Goal: Transaction & Acquisition: Purchase product/service

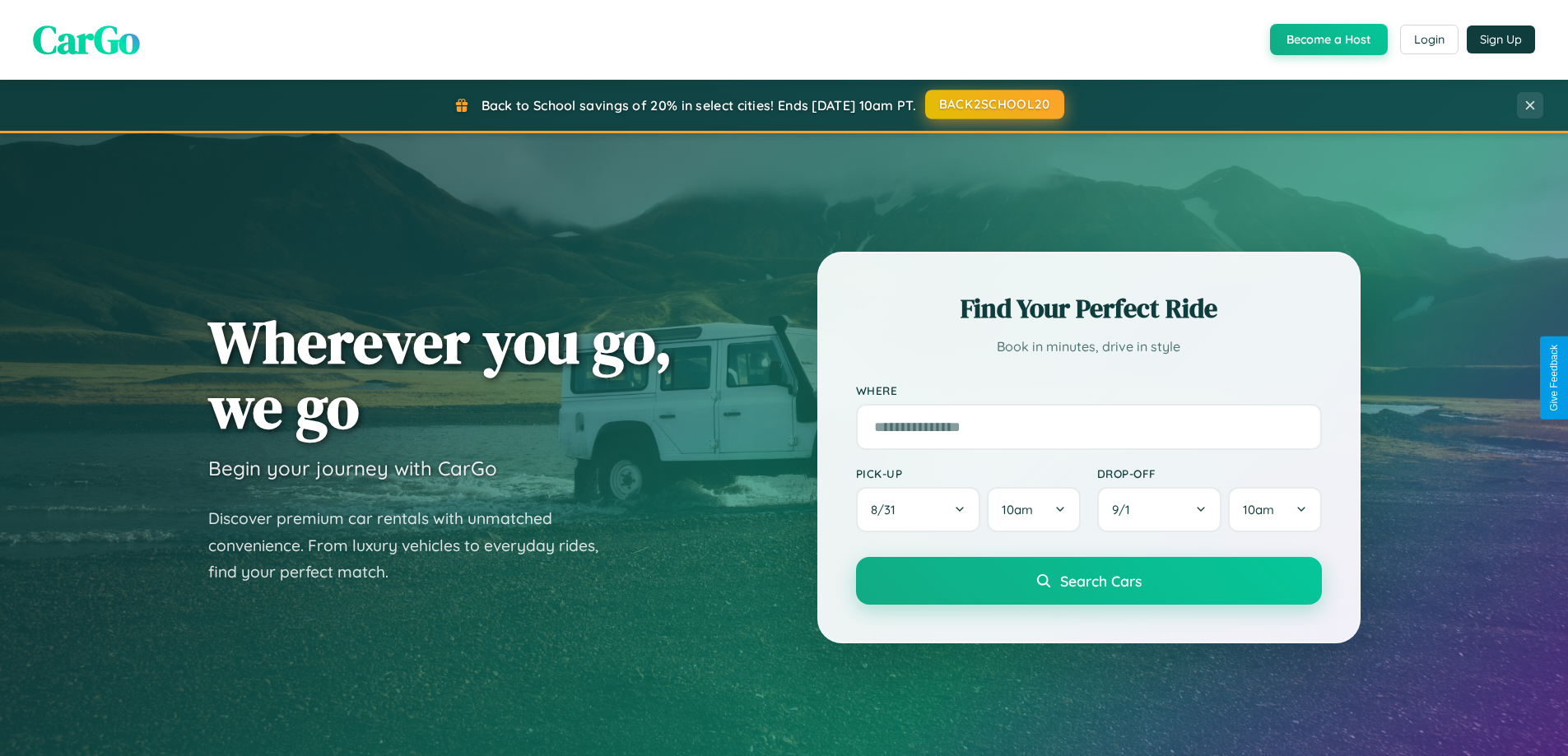
click at [993, 104] on button "BACK2SCHOOL20" at bounding box center [994, 105] width 139 height 30
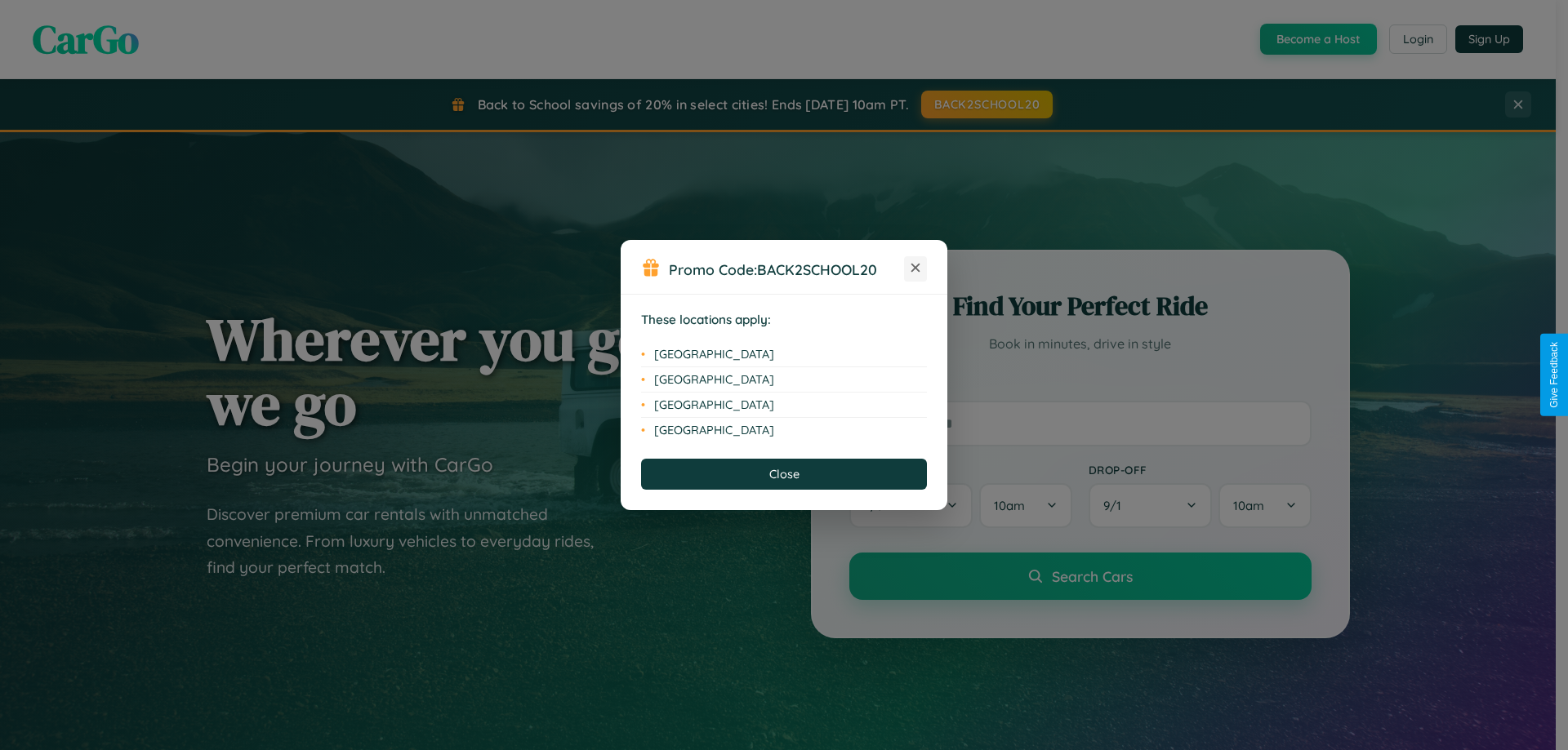
click at [916, 269] on icon at bounding box center [916, 268] width 9 height 9
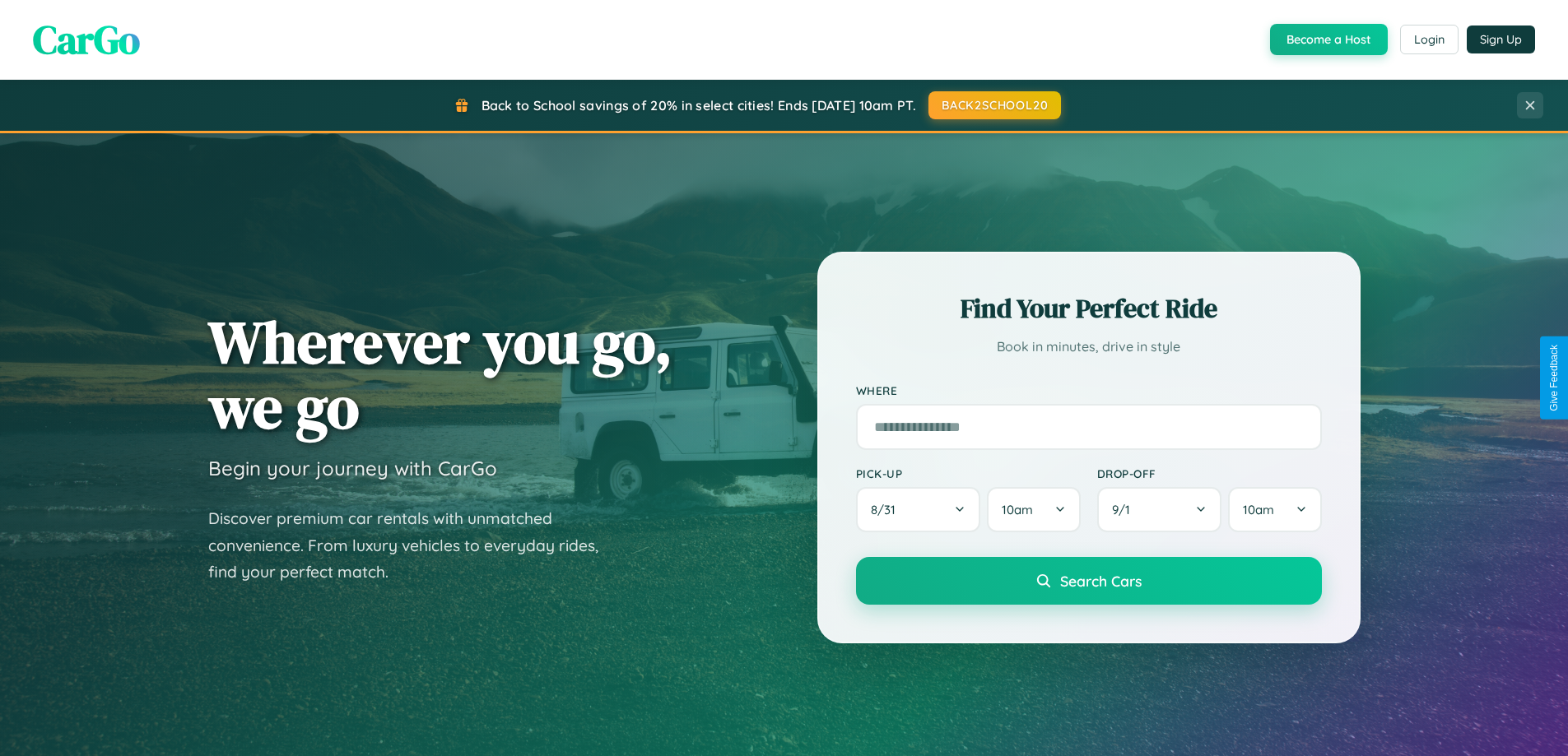
scroll to position [709, 0]
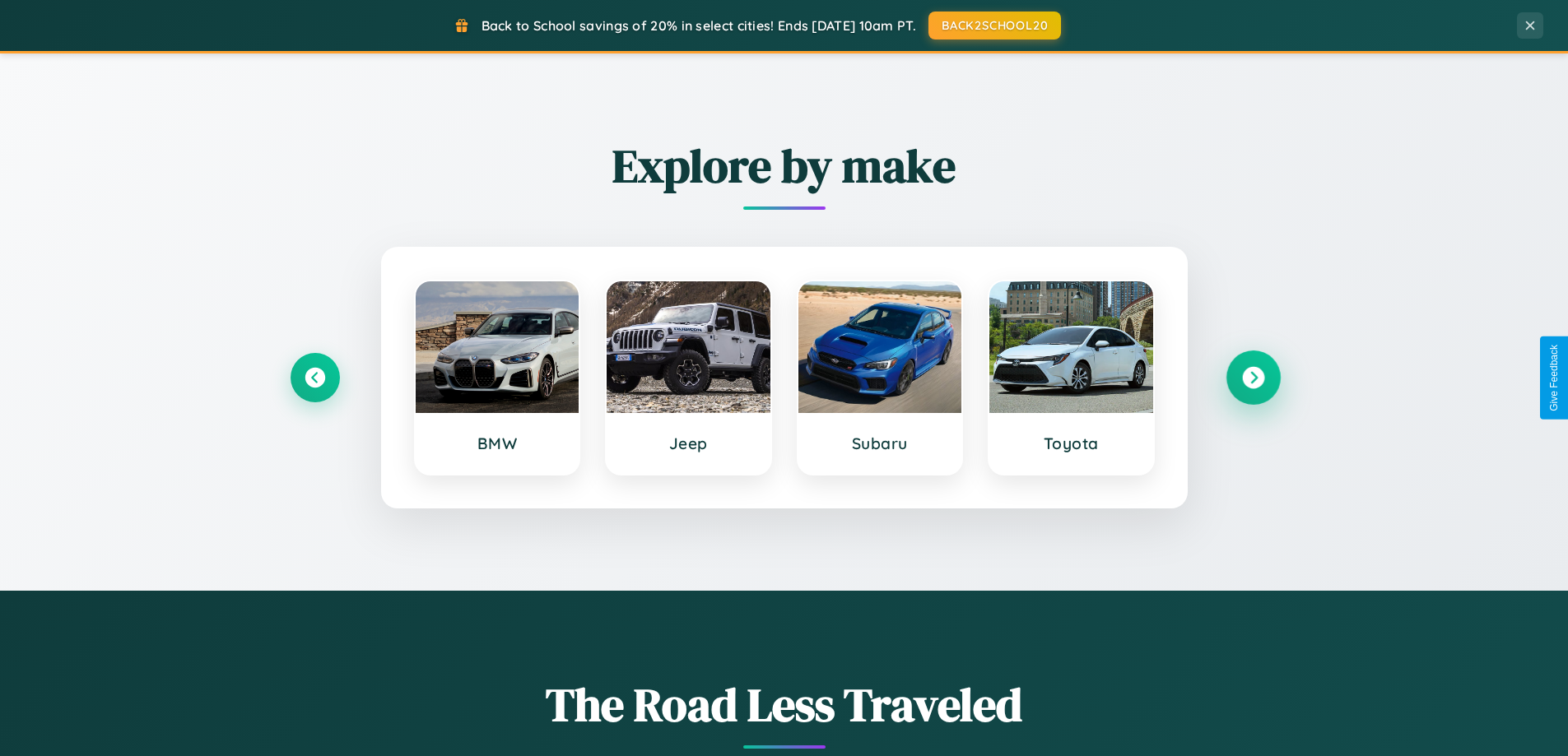
click at [1253, 378] on icon at bounding box center [1253, 378] width 23 height 23
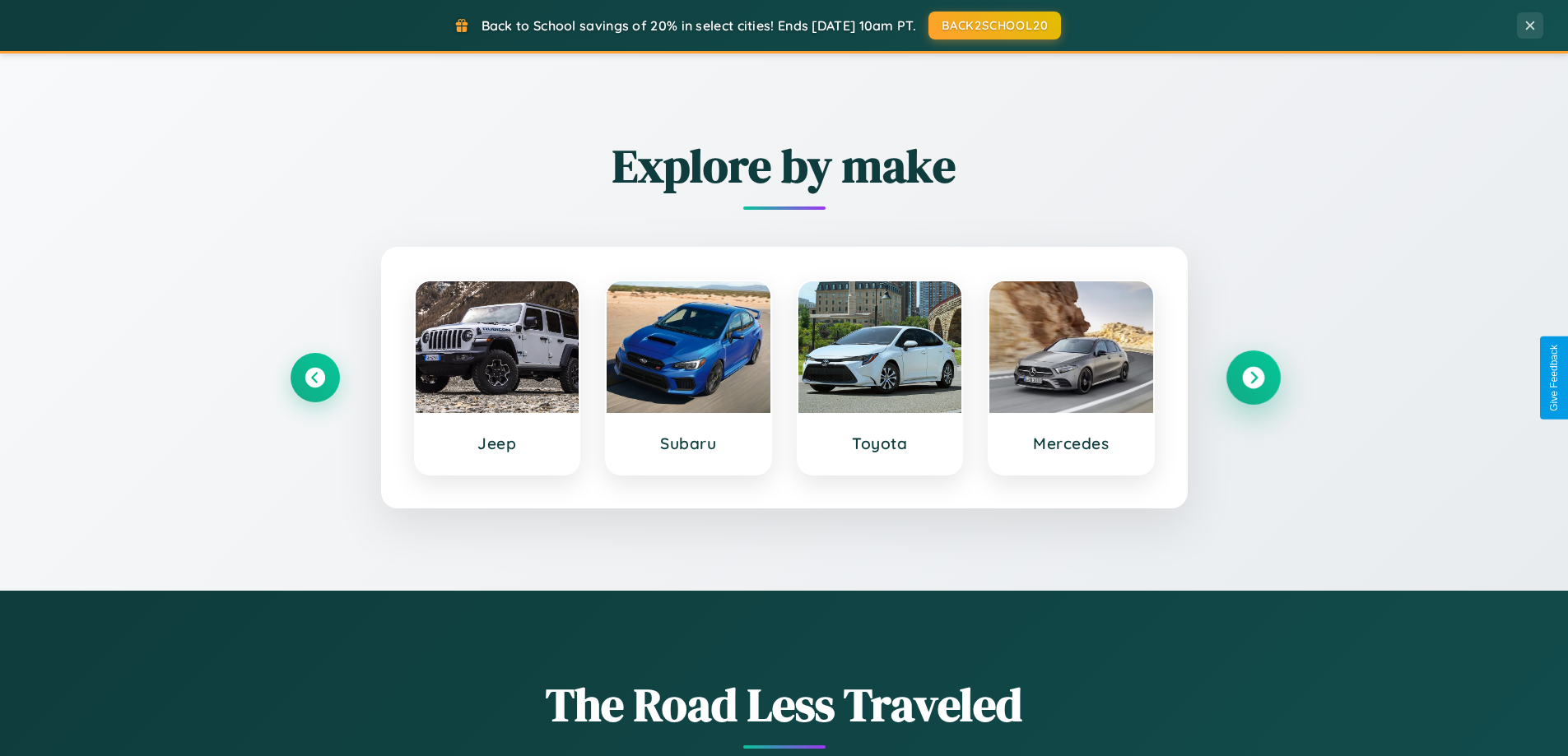
click at [1253, 378] on icon at bounding box center [1253, 378] width 23 height 23
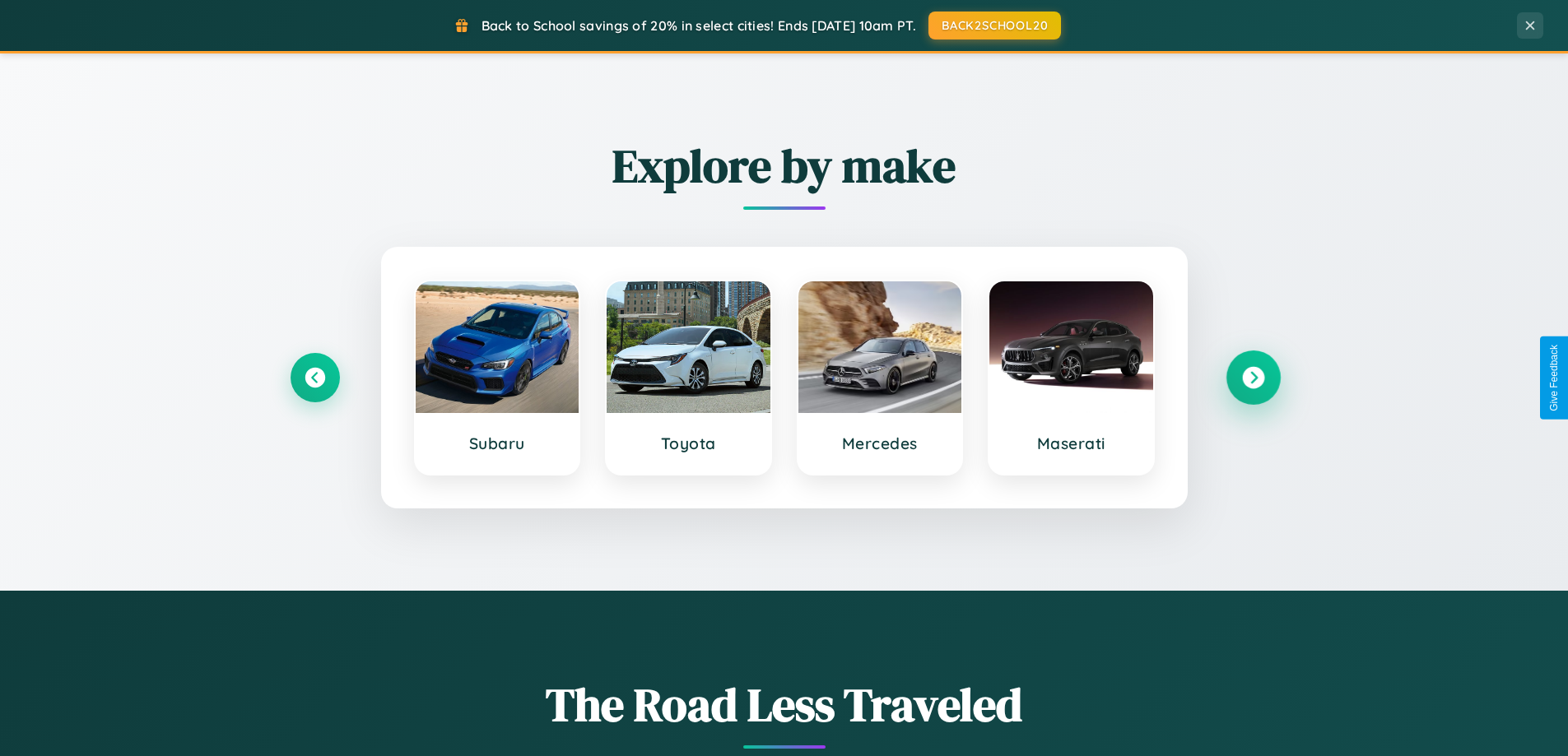
click at [1253, 378] on icon at bounding box center [1253, 378] width 23 height 23
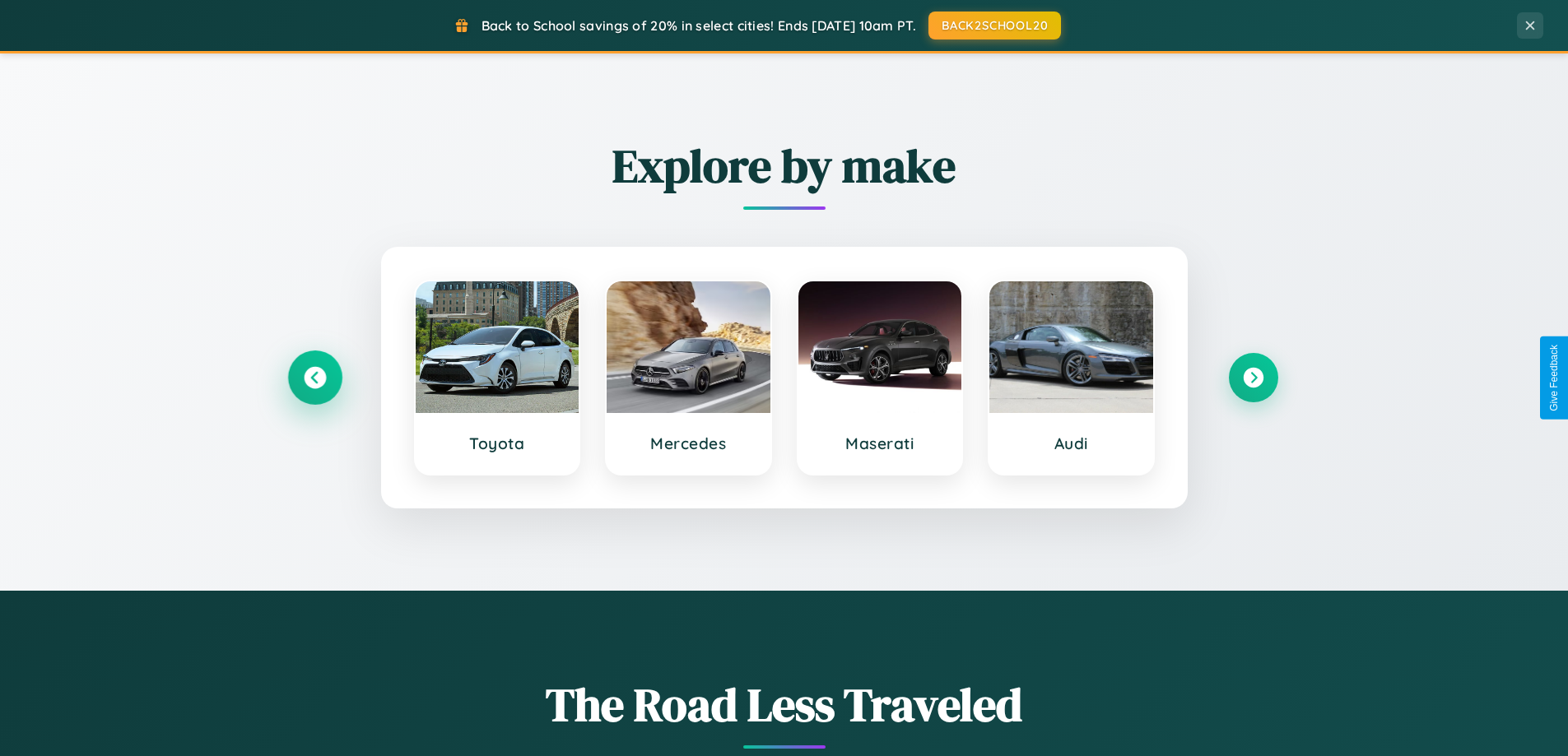
click at [314, 378] on icon at bounding box center [315, 378] width 23 height 23
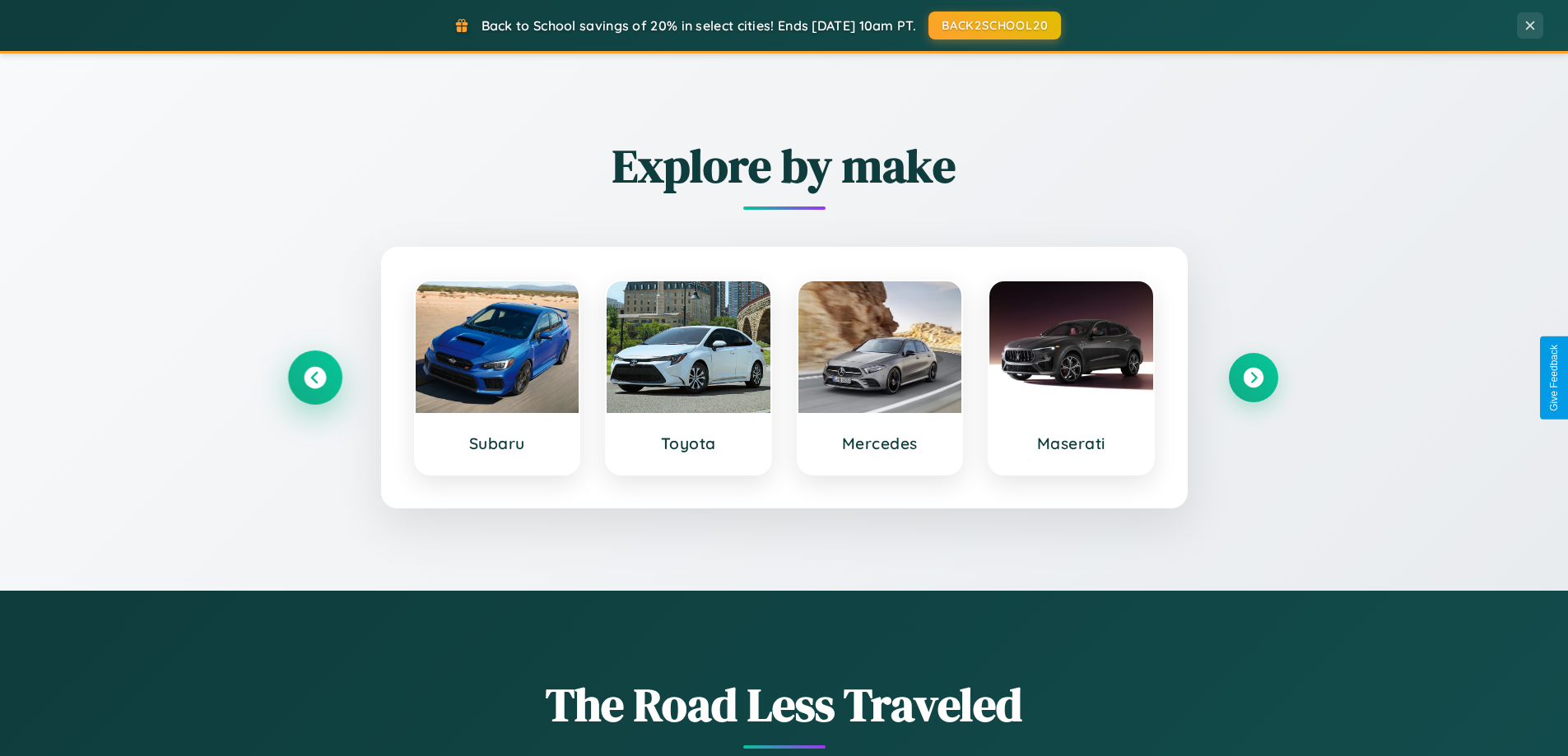
click at [314, 378] on icon at bounding box center [315, 378] width 23 height 23
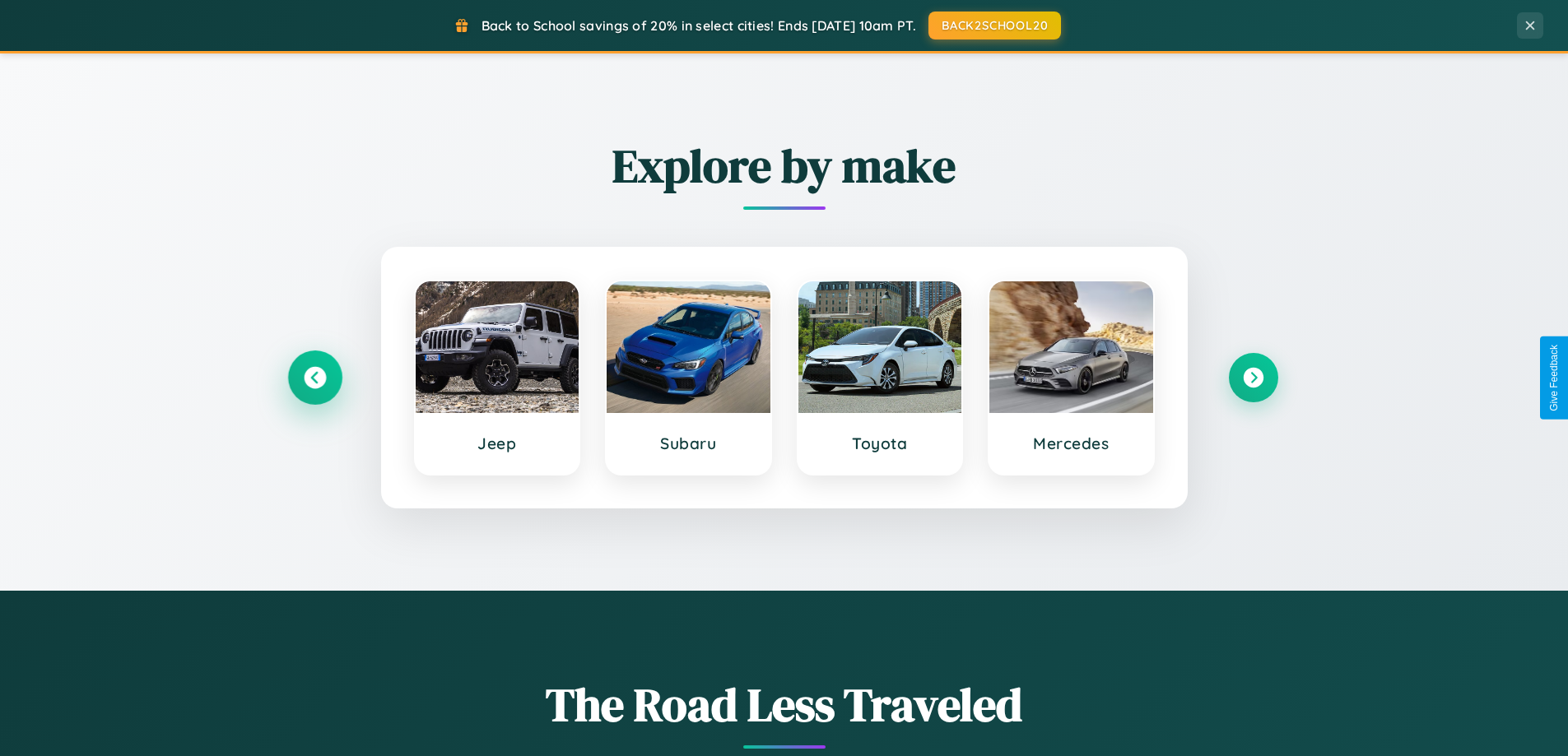
scroll to position [3168, 0]
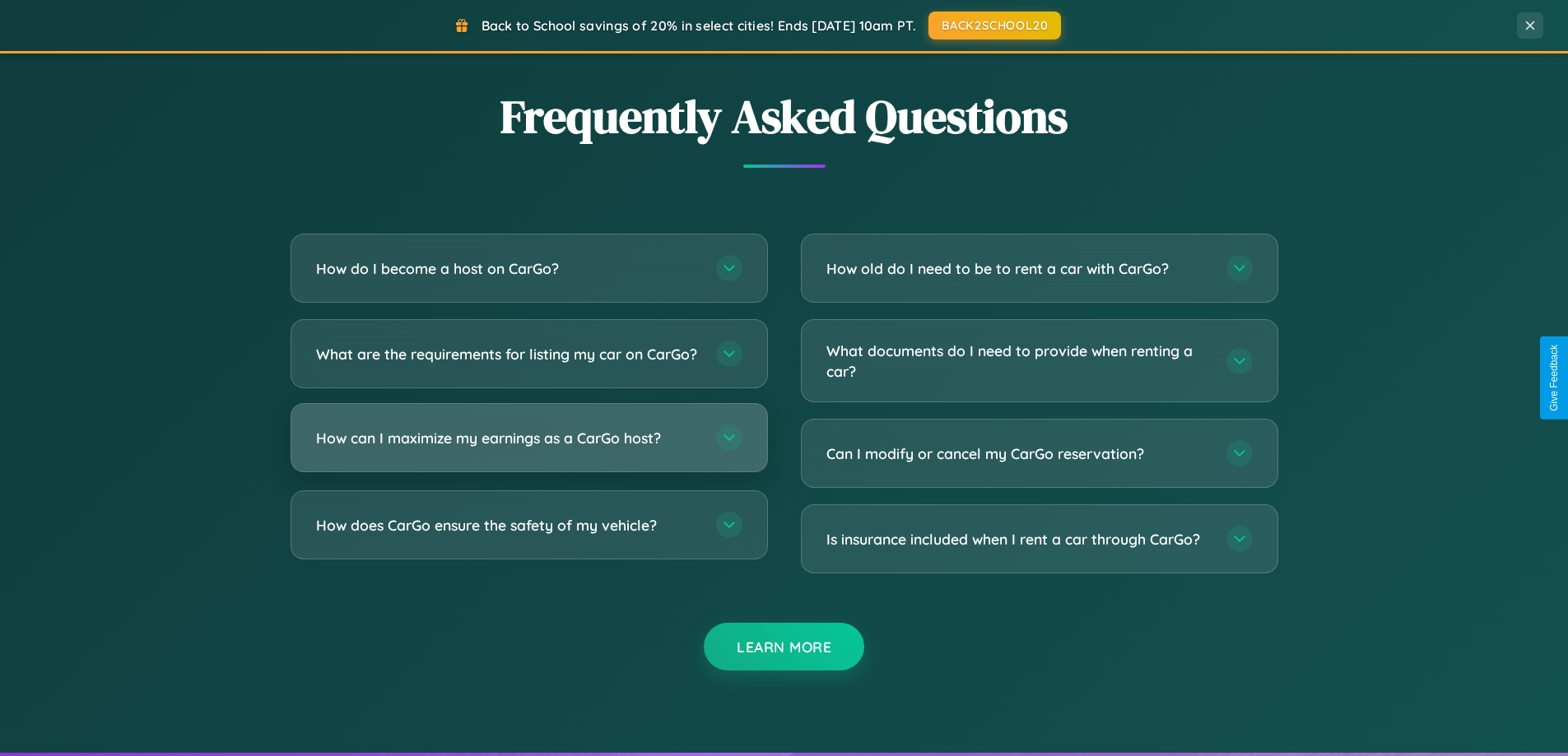
click at [528, 448] on h3 "How can I maximize my earnings as a CarGo host?" at bounding box center [507, 438] width 384 height 21
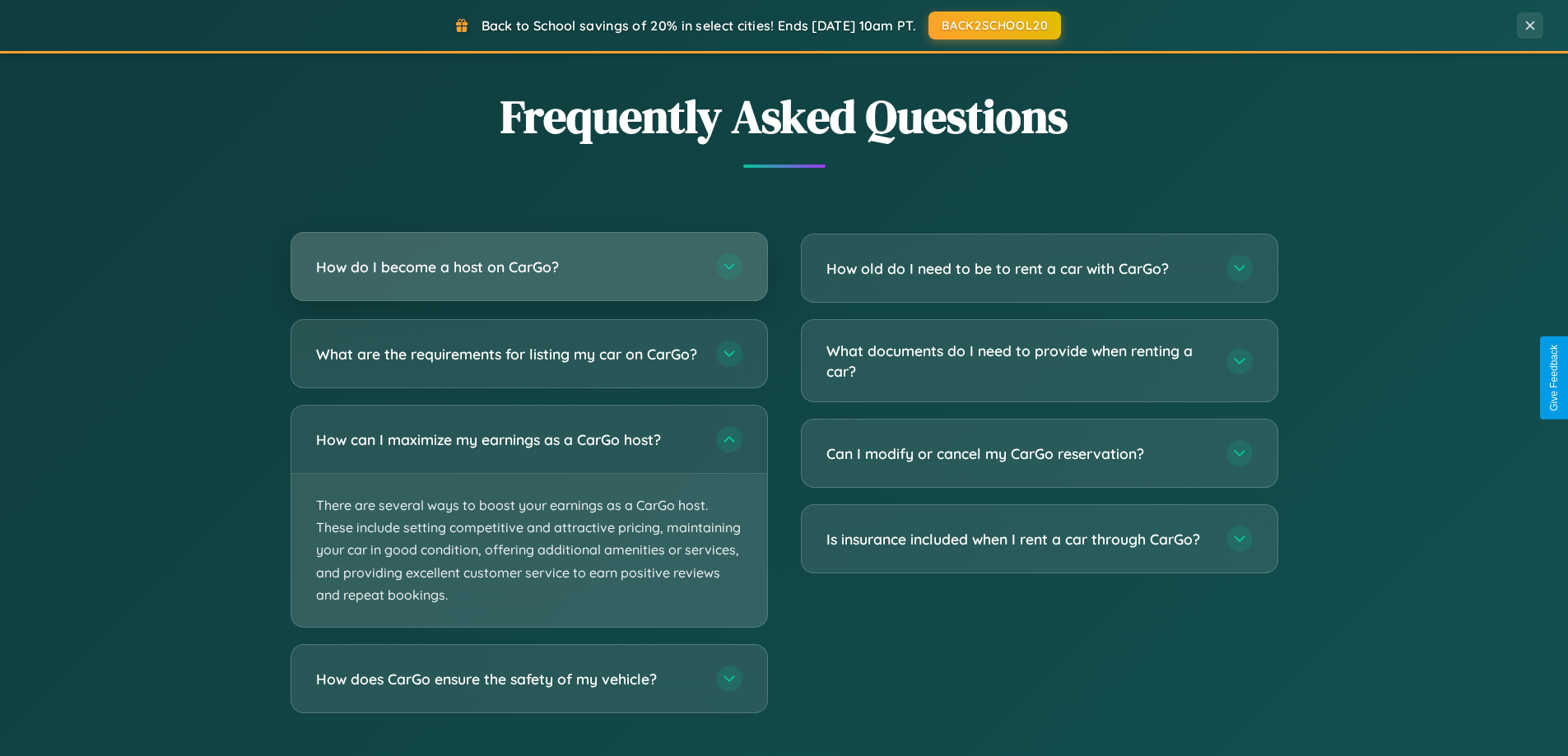
click at [528, 267] on h3 "How do I become a host on CarGo?" at bounding box center [507, 267] width 384 height 21
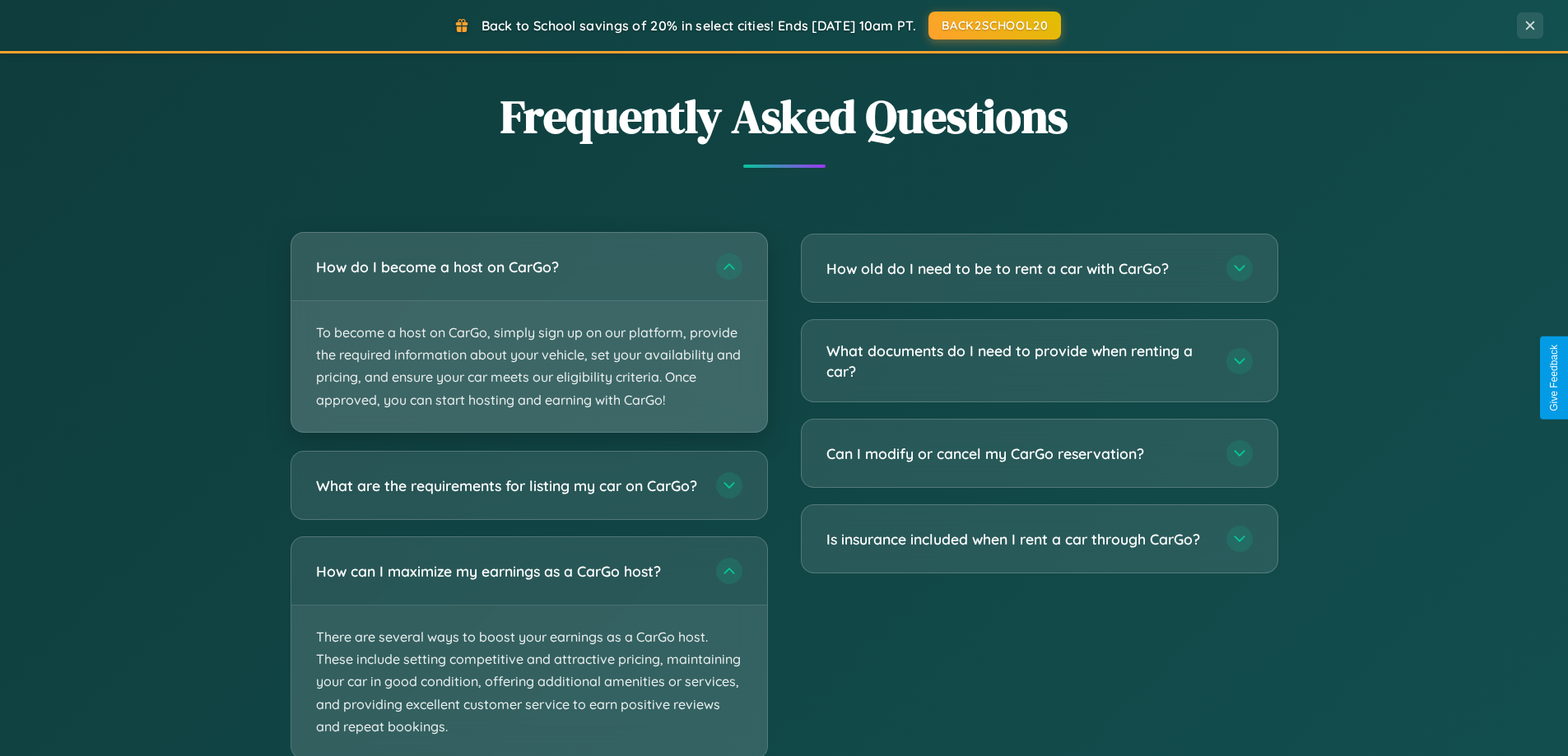
click at [528, 332] on p "To become a host on CarGo, simply sign up on our platform, provide the required…" at bounding box center [529, 367] width 475 height 131
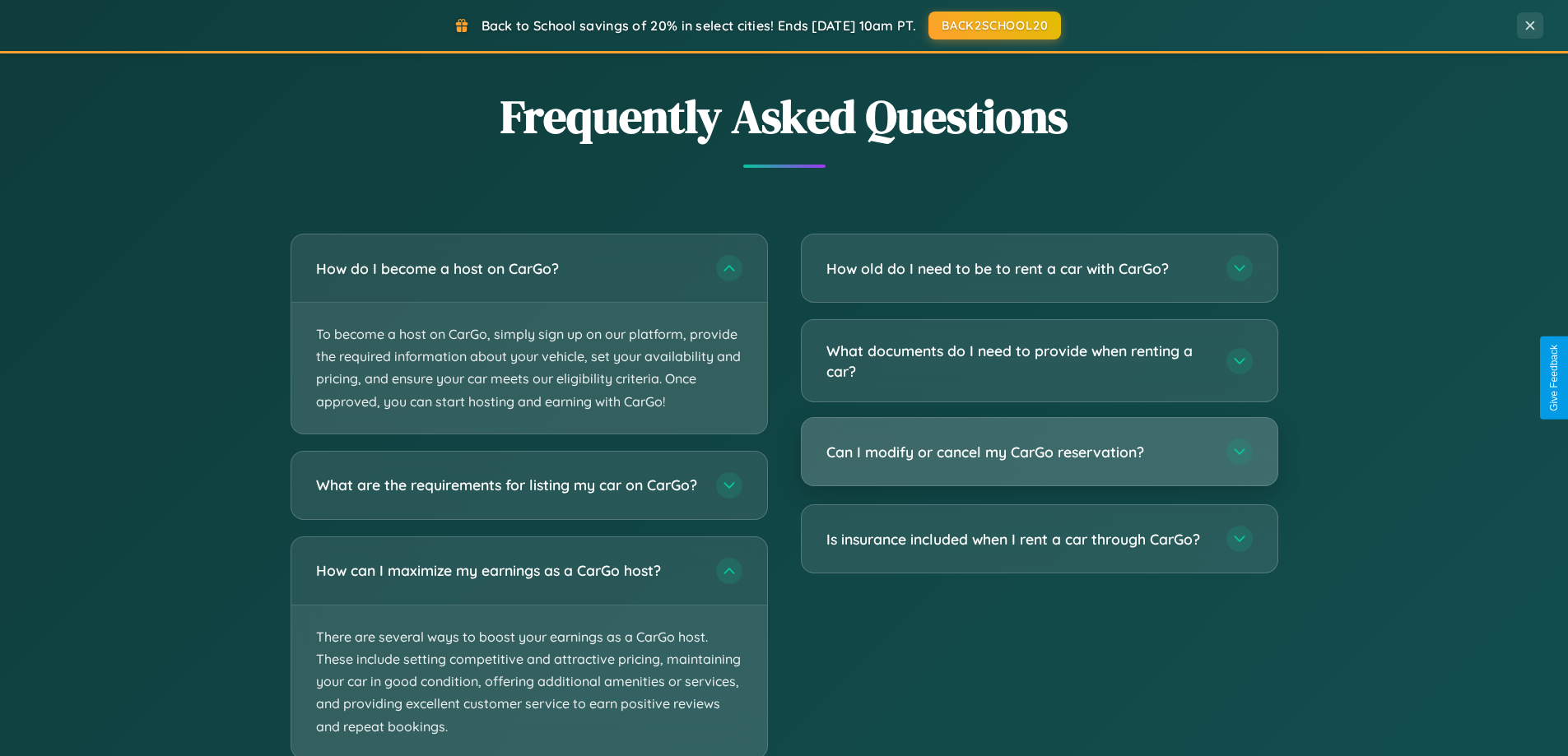
click at [1038, 453] on h3 "Can I modify or cancel my CarGo reservation?" at bounding box center [1018, 452] width 384 height 21
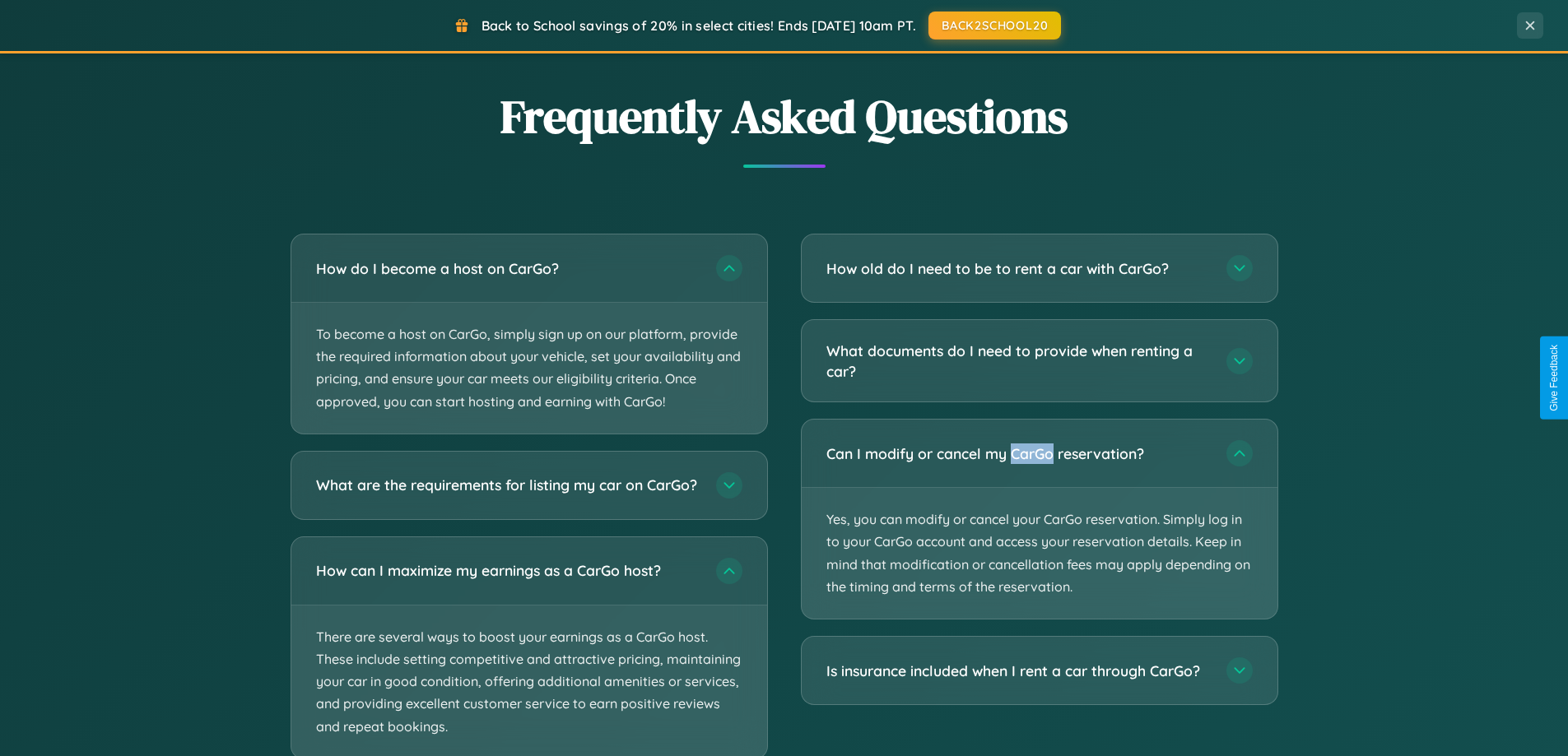
scroll to position [3270, 0]
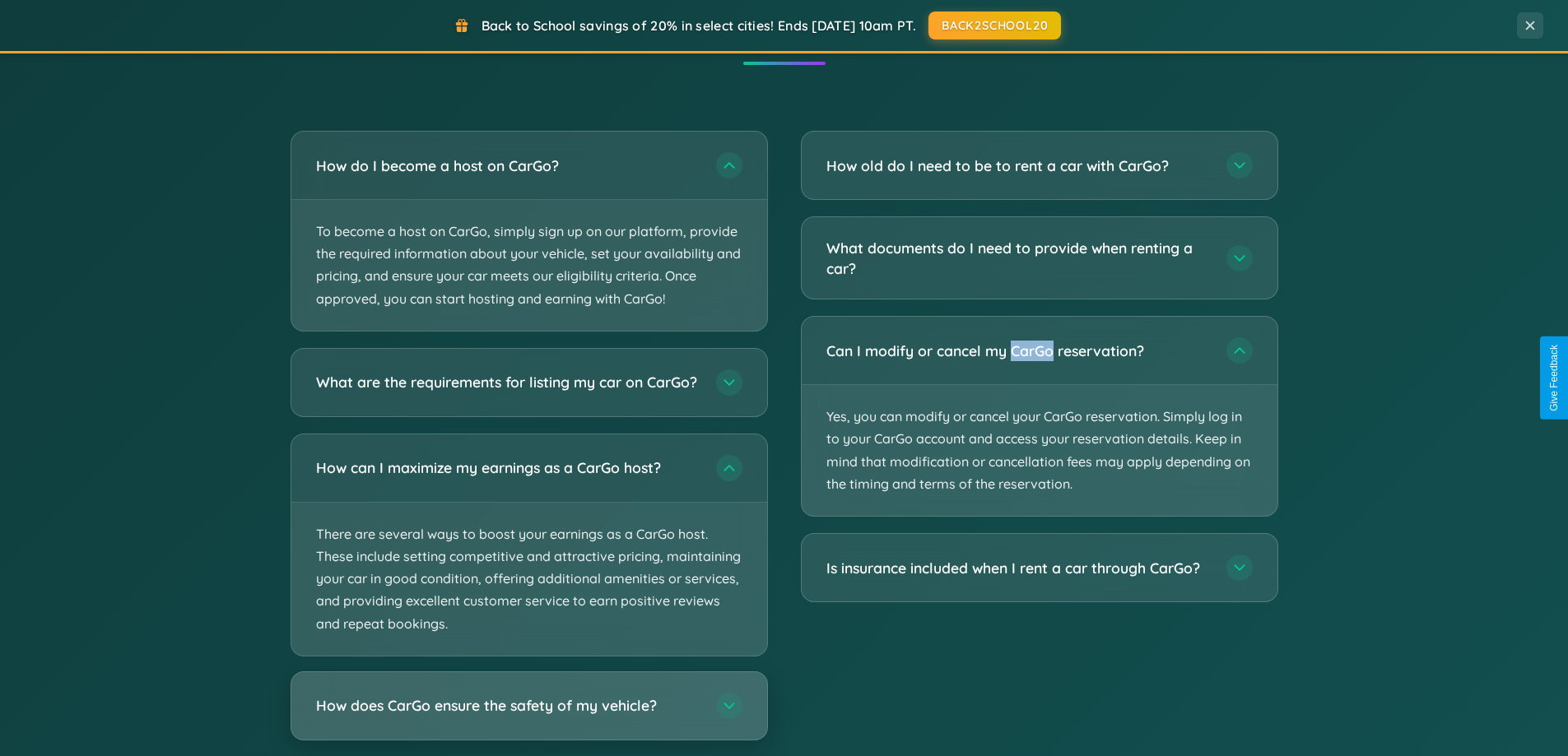
click at [528, 716] on h3 "How does CarGo ensure the safety of my vehicle?" at bounding box center [507, 705] width 384 height 21
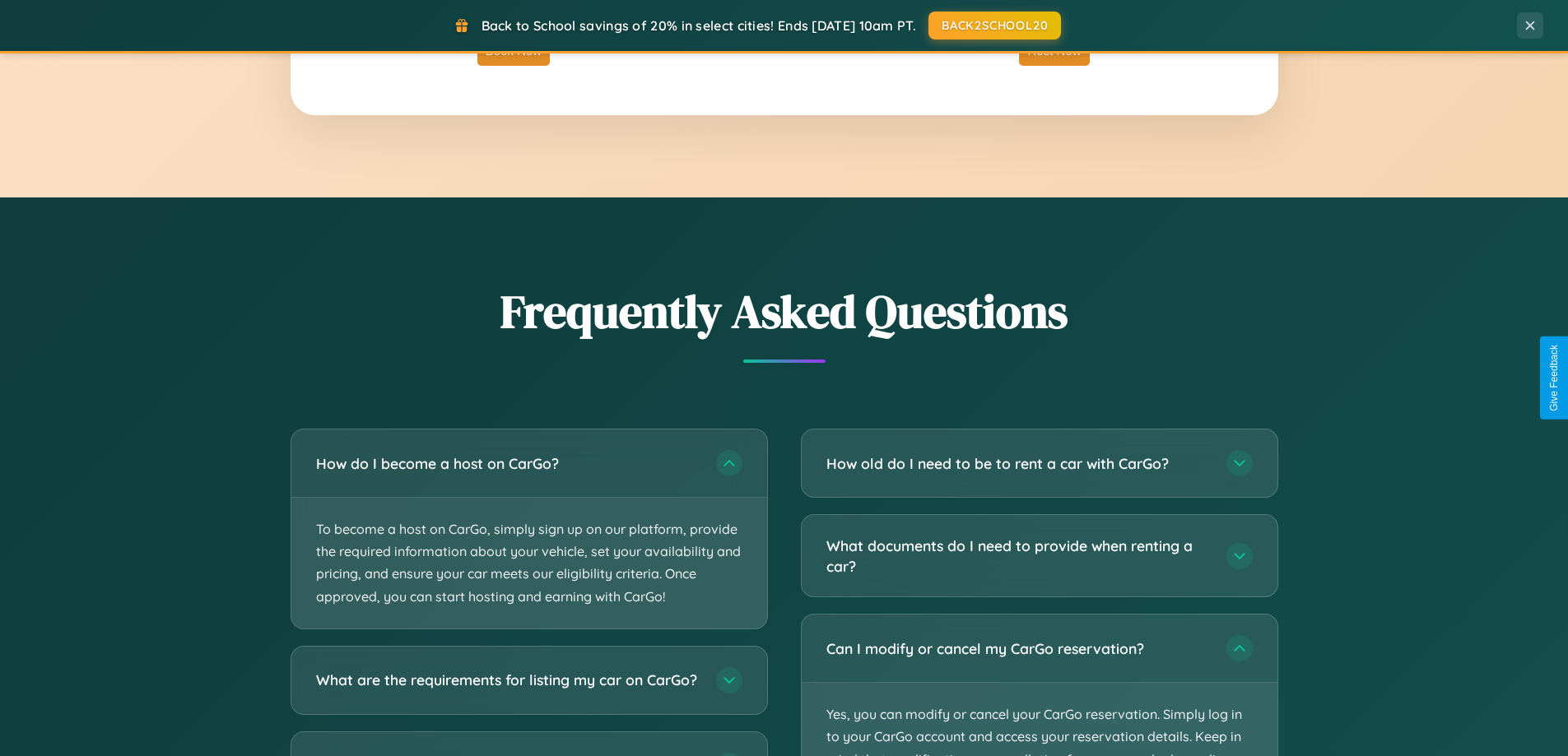
scroll to position [2644, 0]
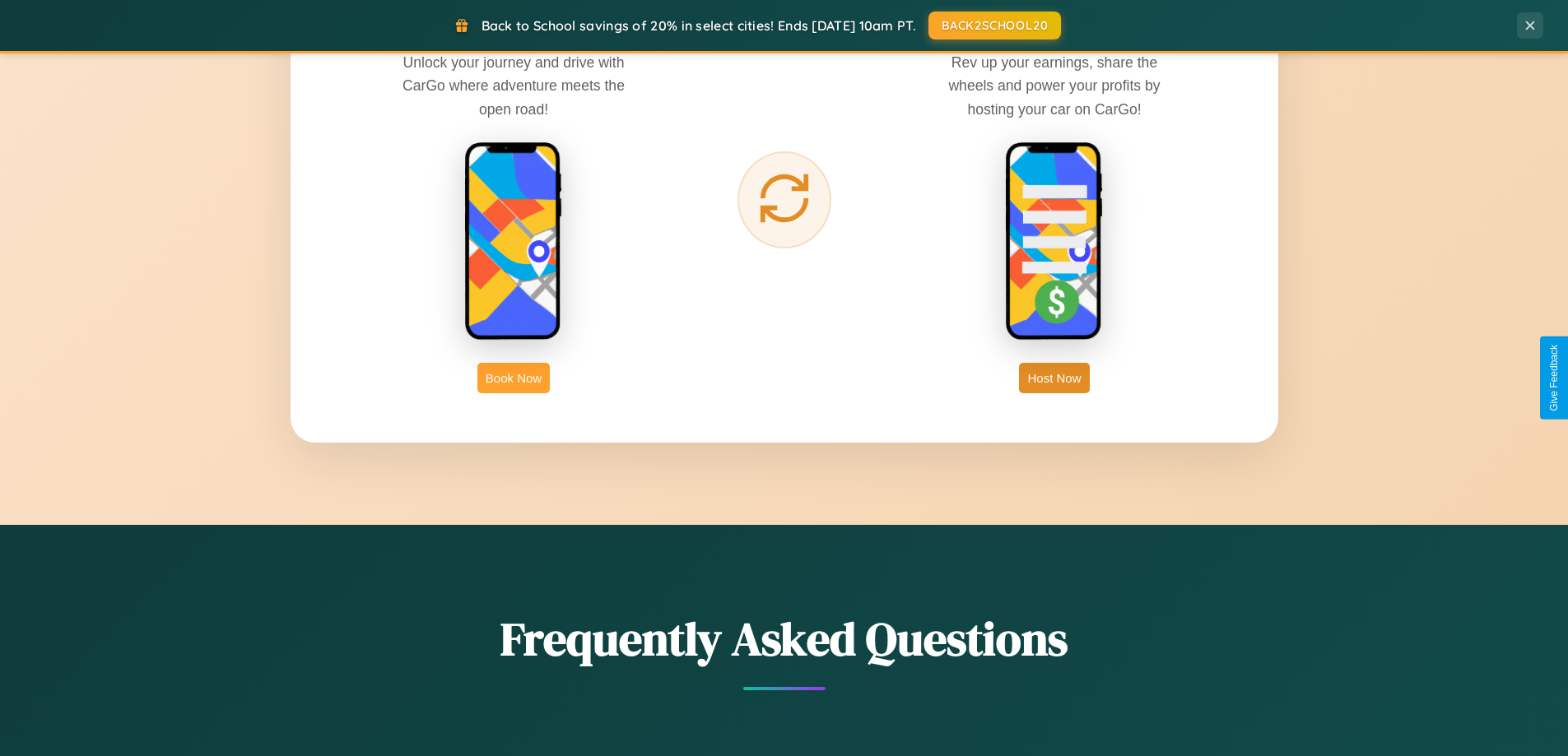
click at [514, 378] on button "Book Now" at bounding box center [513, 378] width 72 height 30
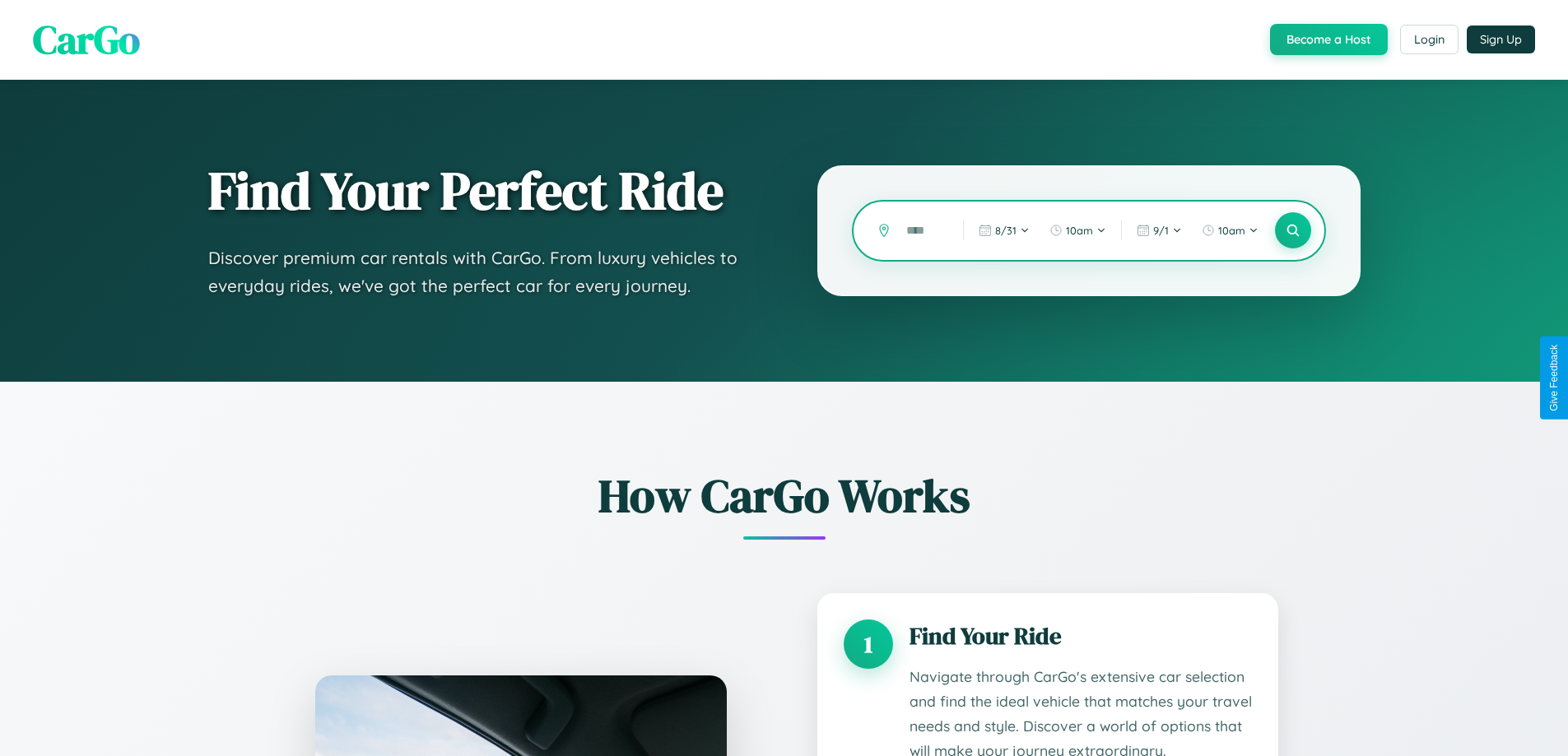
click at [923, 231] on input "text" at bounding box center [922, 231] width 49 height 29
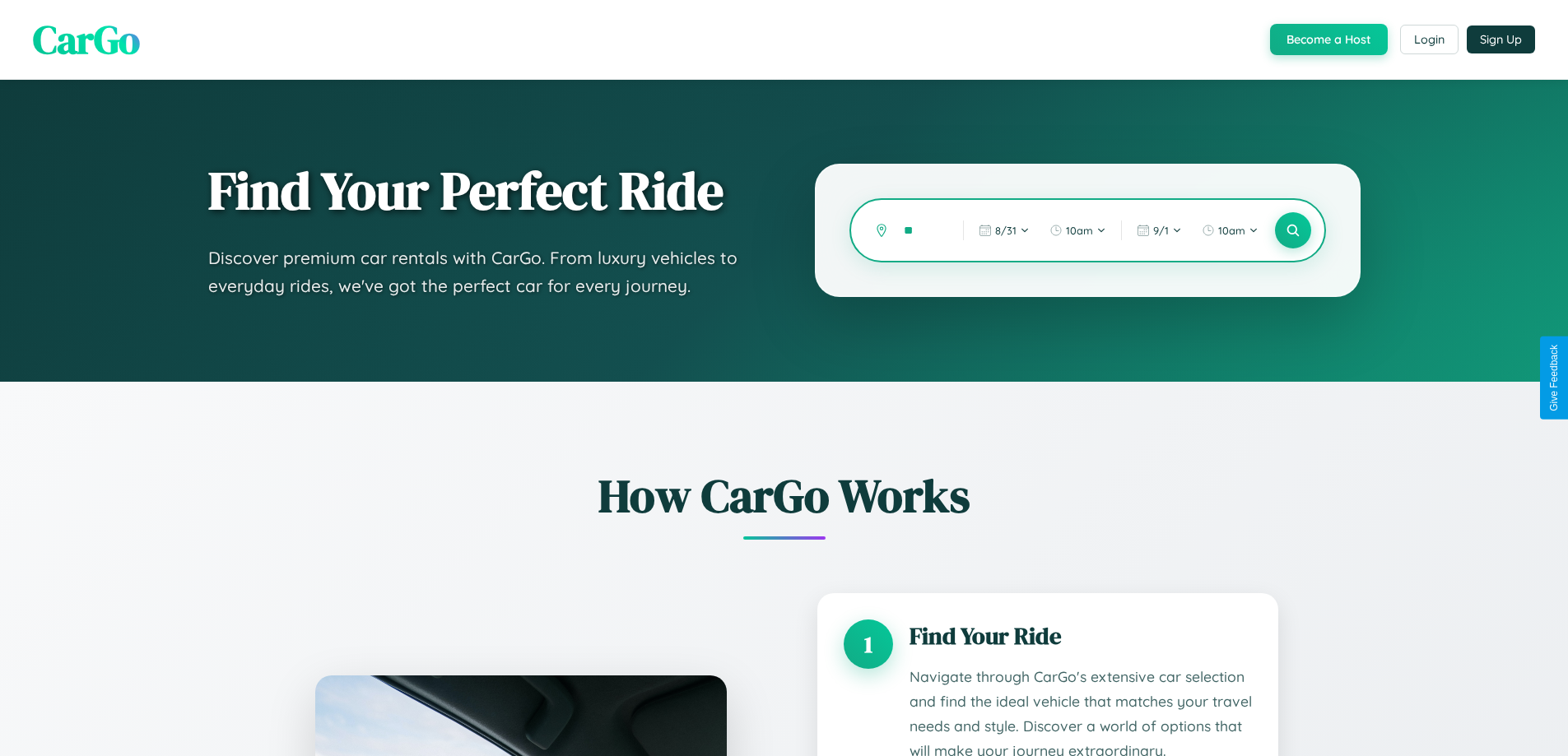
type input "*"
type input "**********"
click at [1292, 231] on icon at bounding box center [1292, 231] width 16 height 16
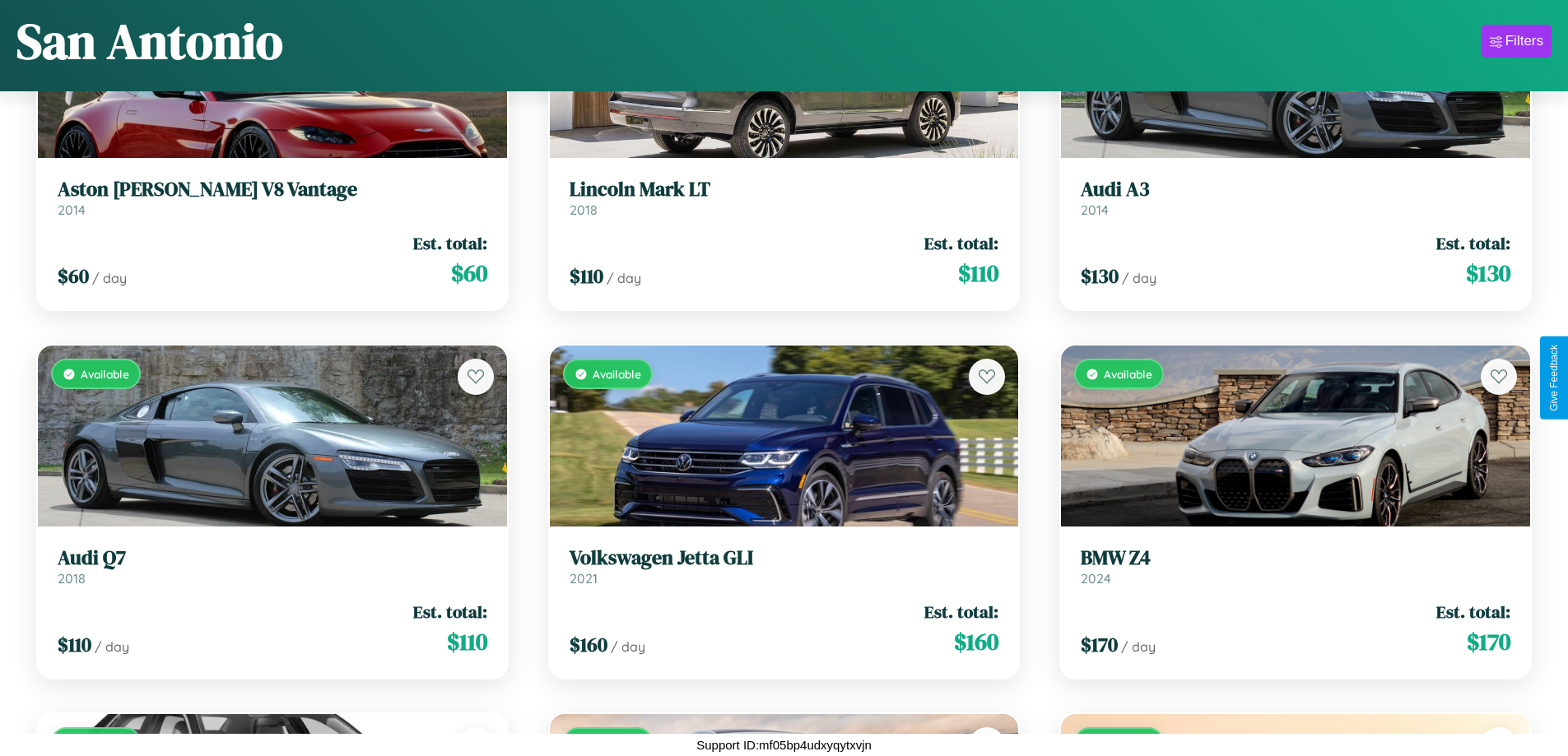
scroll to position [4654, 0]
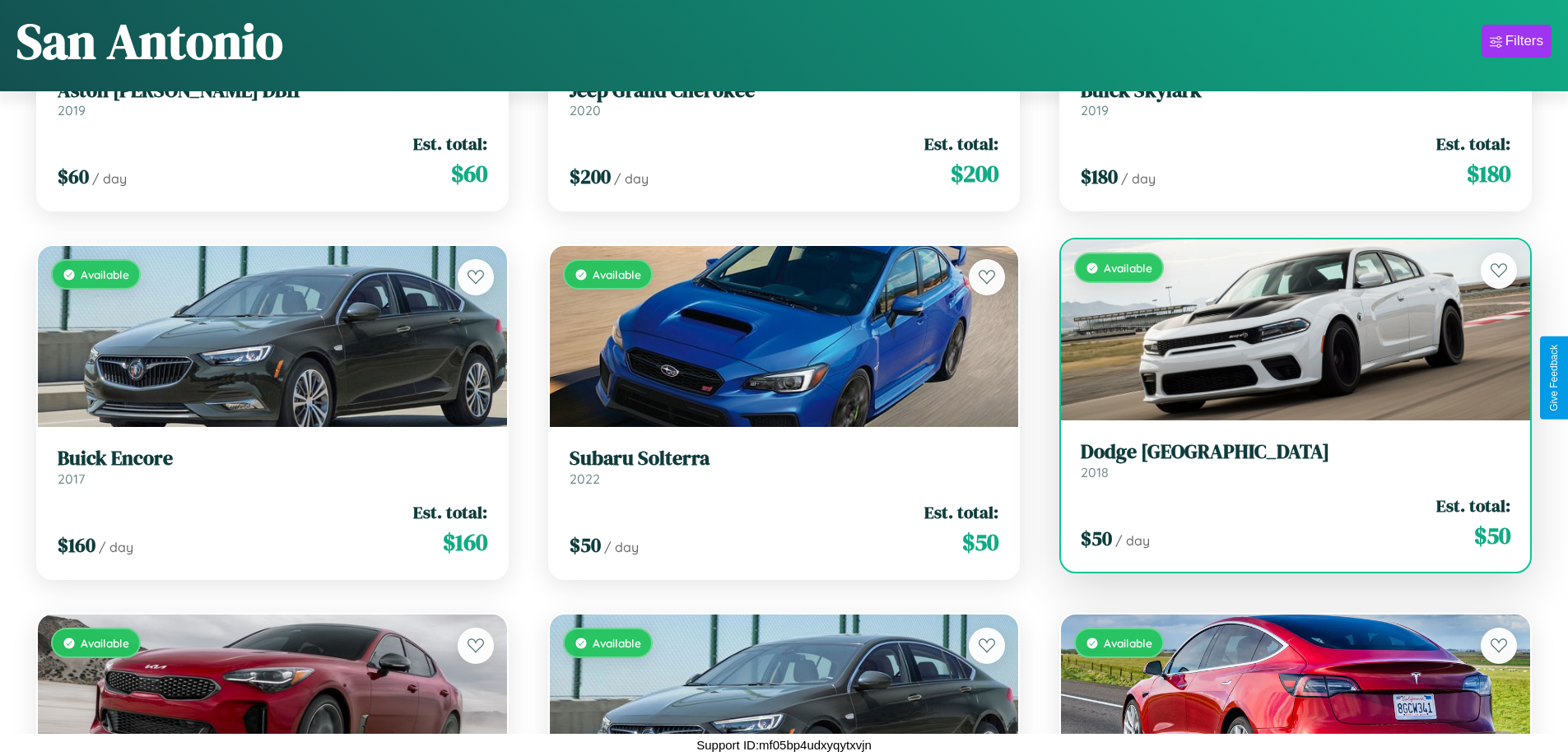
click at [1285, 461] on h3 "Dodge Monaco" at bounding box center [1295, 451] width 430 height 23
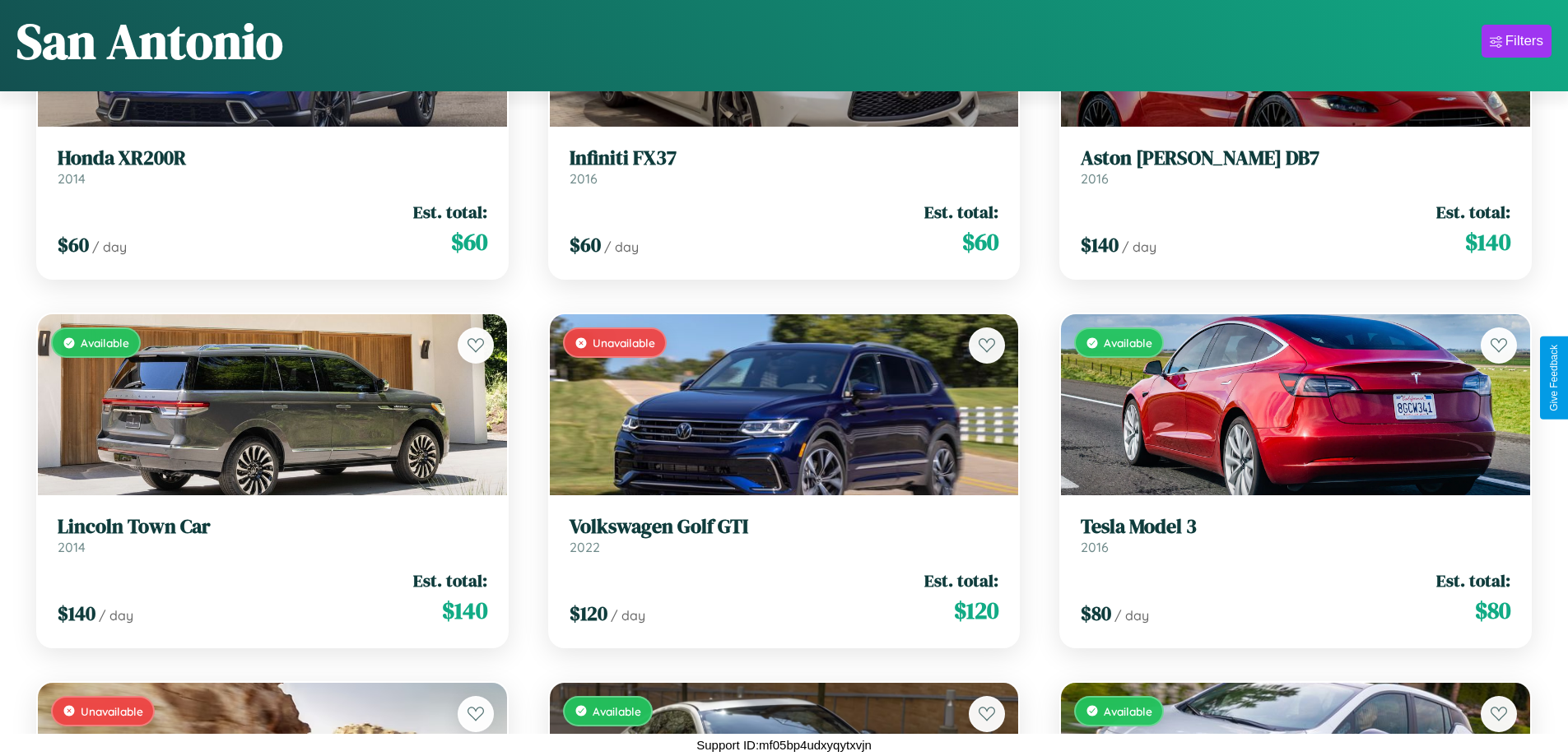
scroll to position [8340, 0]
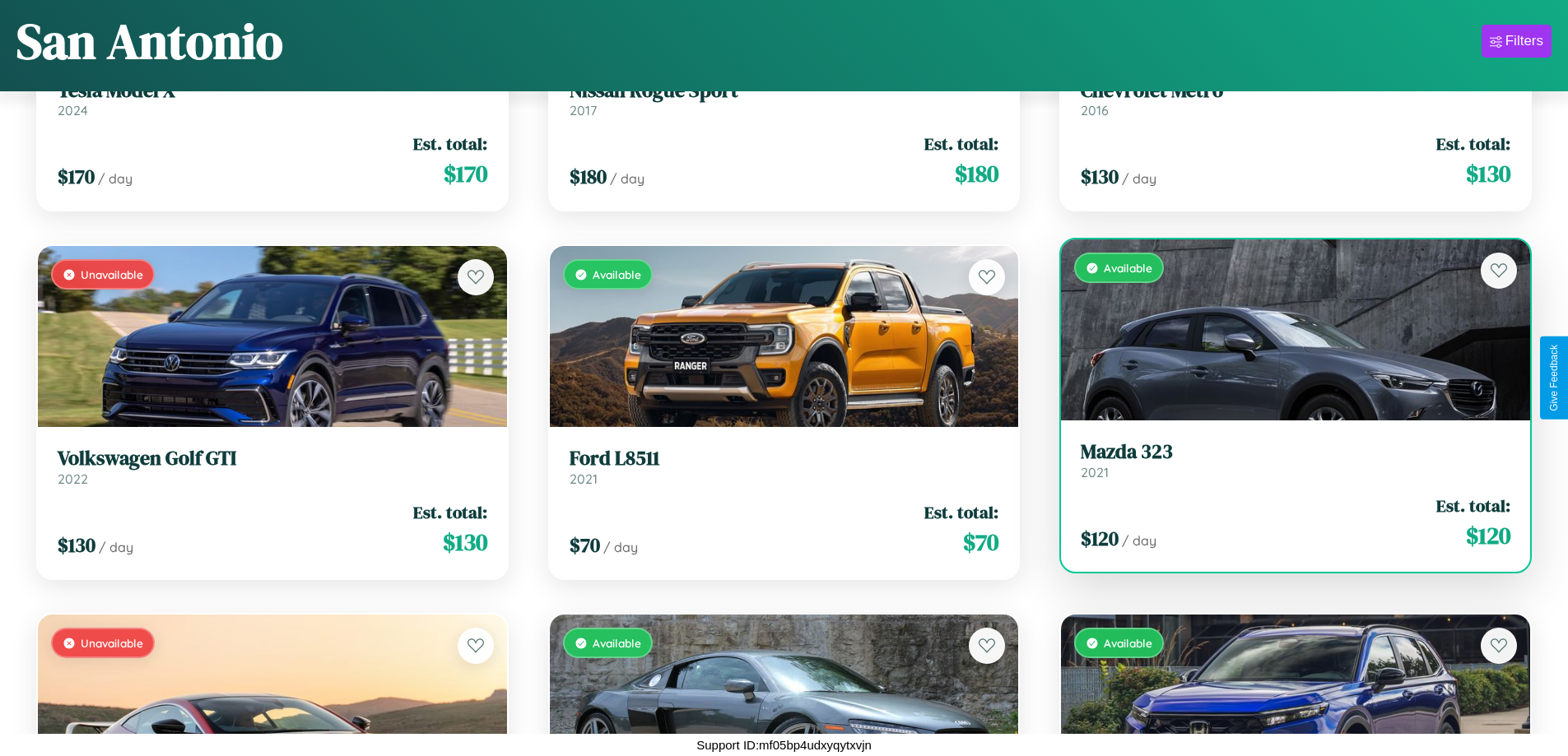
click at [1285, 461] on h3 "Mazda 323" at bounding box center [1295, 451] width 430 height 23
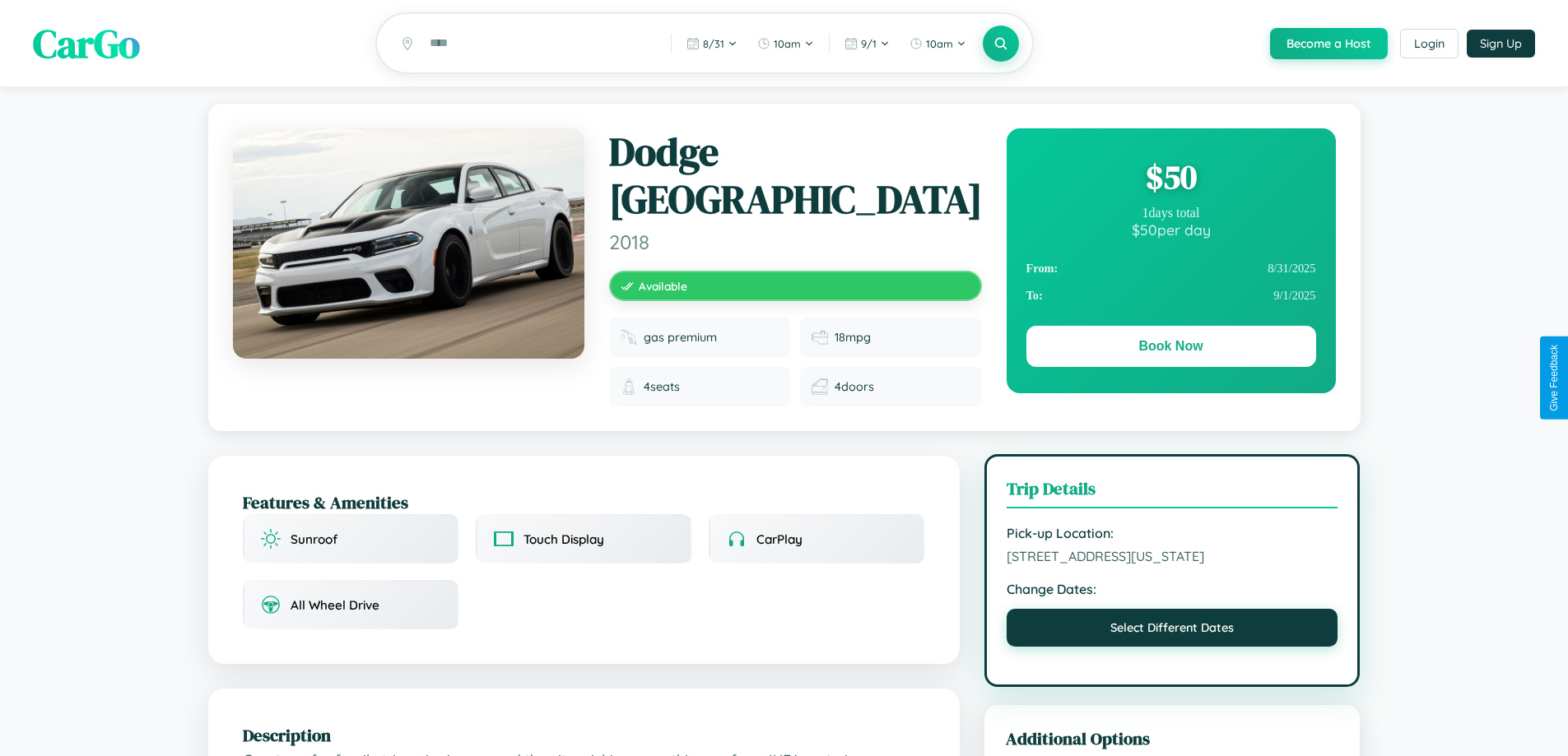
click at [1172, 634] on button "Select Different Dates" at bounding box center [1172, 627] width 332 height 38
select select "*"
select select "****"
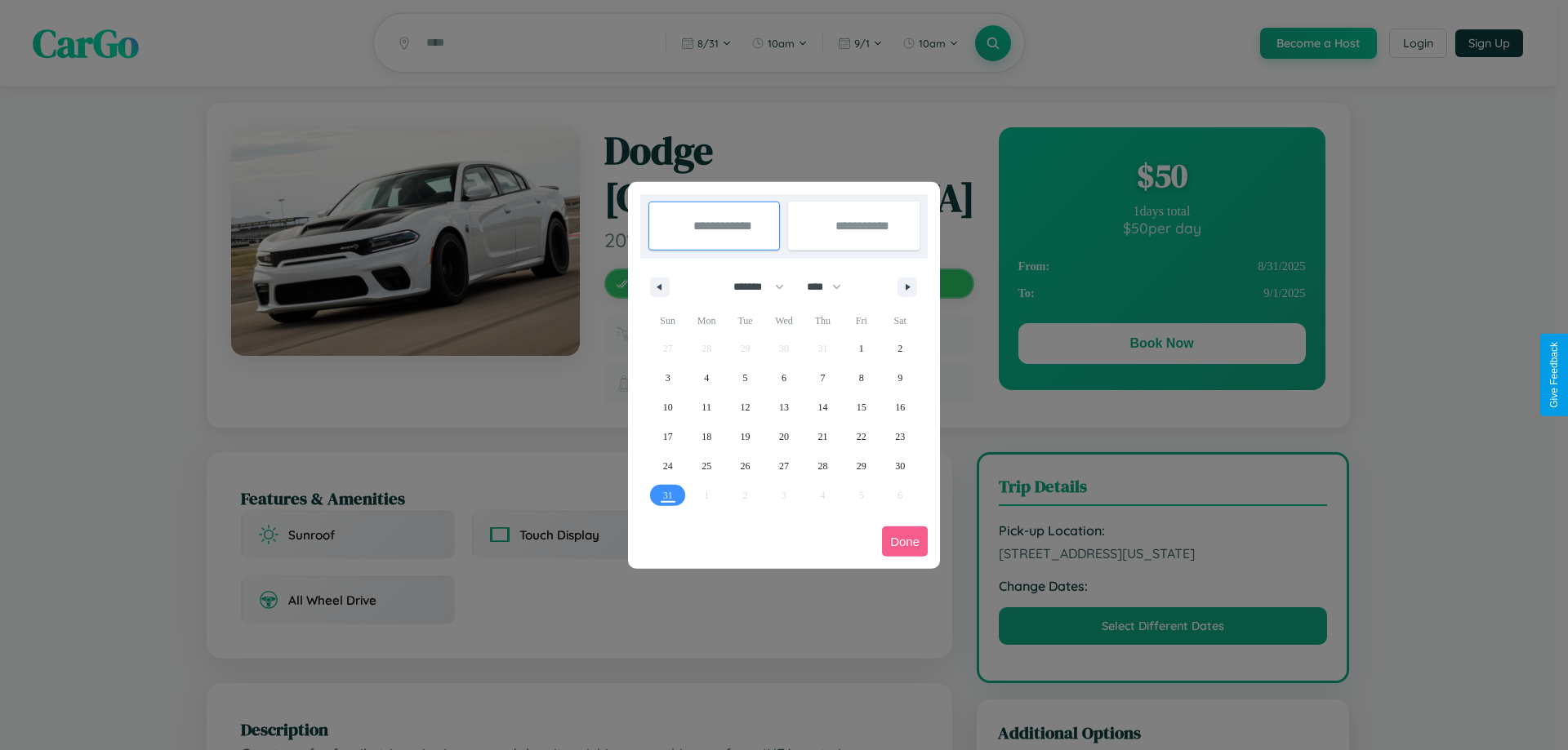
click at [751, 287] on select "******* ******** ***** ***** *** **** **** ****** ********* ******* ******** **…" at bounding box center [756, 287] width 70 height 27
select select "**"
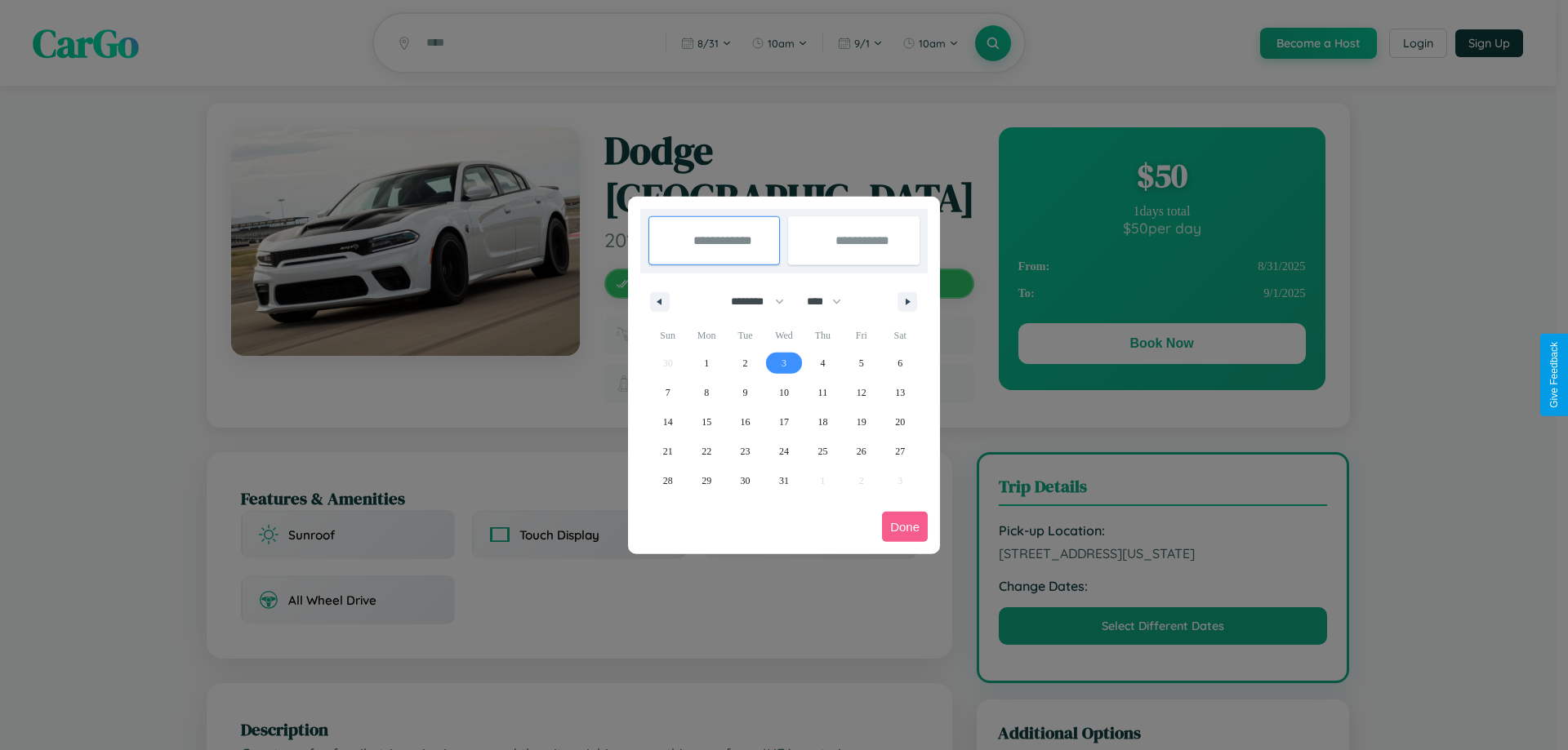
click at [784, 363] on span "3" at bounding box center [784, 364] width 5 height 30
type input "**********"
click at [823, 363] on span "4" at bounding box center [822, 364] width 5 height 30
type input "**********"
click at [905, 527] on button "Done" at bounding box center [905, 527] width 46 height 30
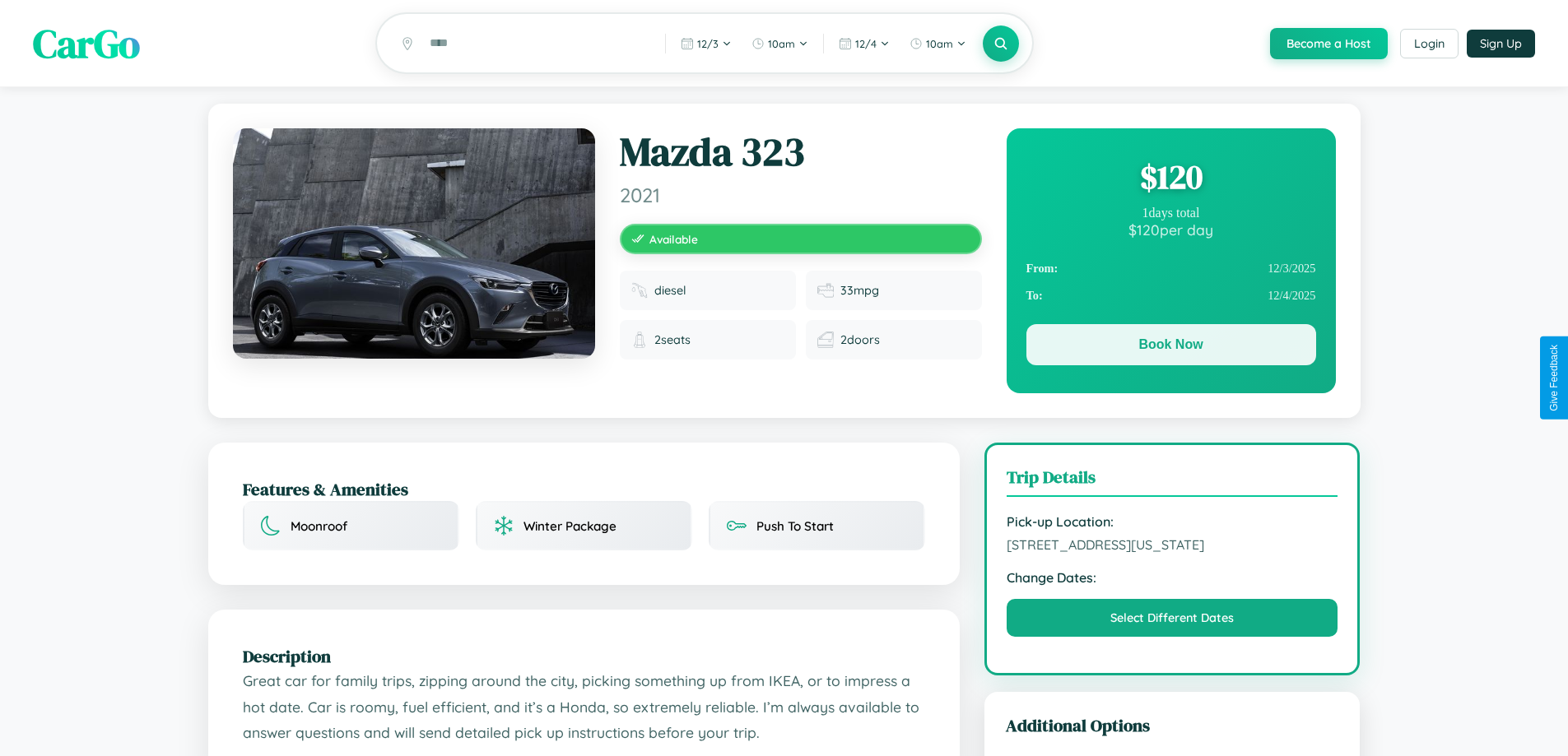
click at [1170, 347] on button "Book Now" at bounding box center [1170, 345] width 290 height 41
